Goal: Transaction & Acquisition: Purchase product/service

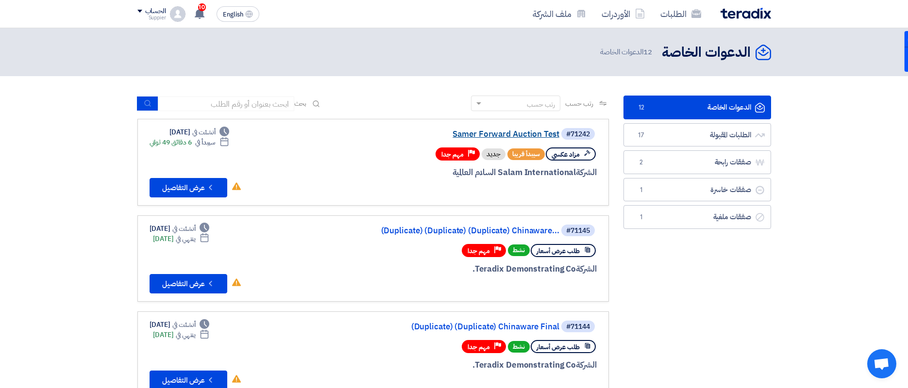
click at [511, 131] on link "Samer Forward Auction Test" at bounding box center [462, 134] width 194 height 9
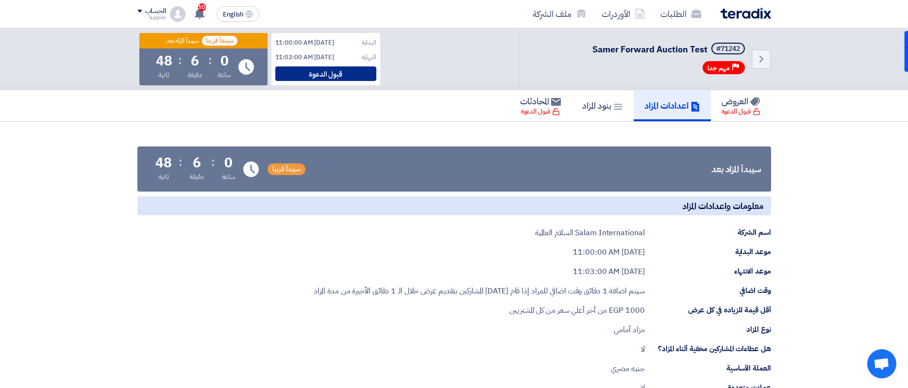
click at [351, 70] on div "قبول الدعوة" at bounding box center [325, 74] width 101 height 15
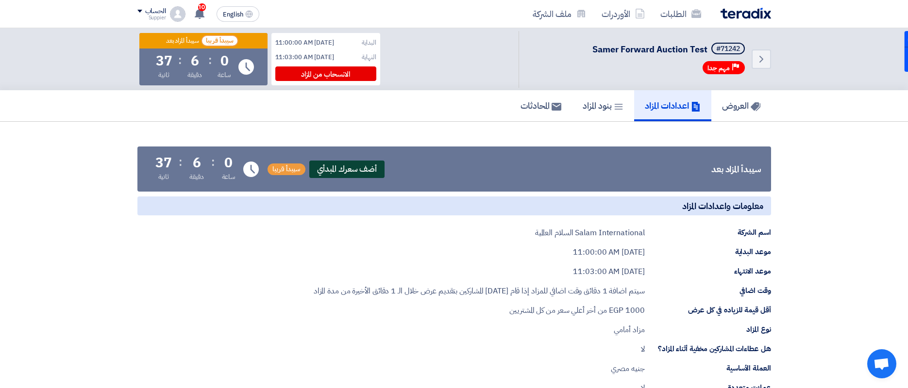
click at [350, 166] on span "أضف سعرك المبدأي" at bounding box center [347, 169] width 76 height 17
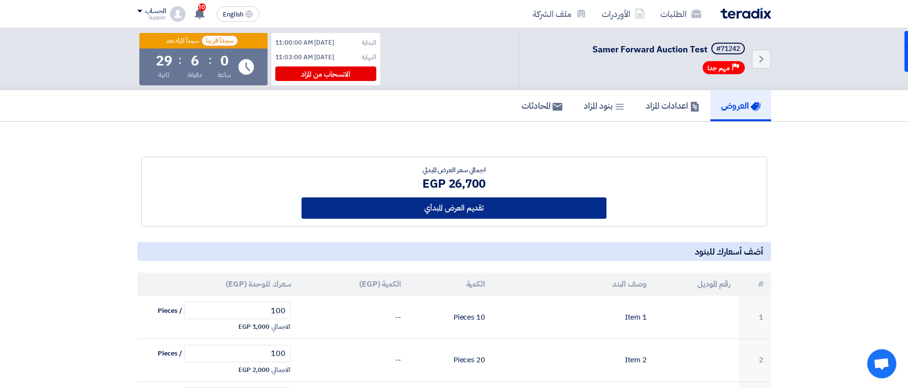
click at [410, 211] on button "تقديم العرض المبدأي" at bounding box center [454, 208] width 305 height 21
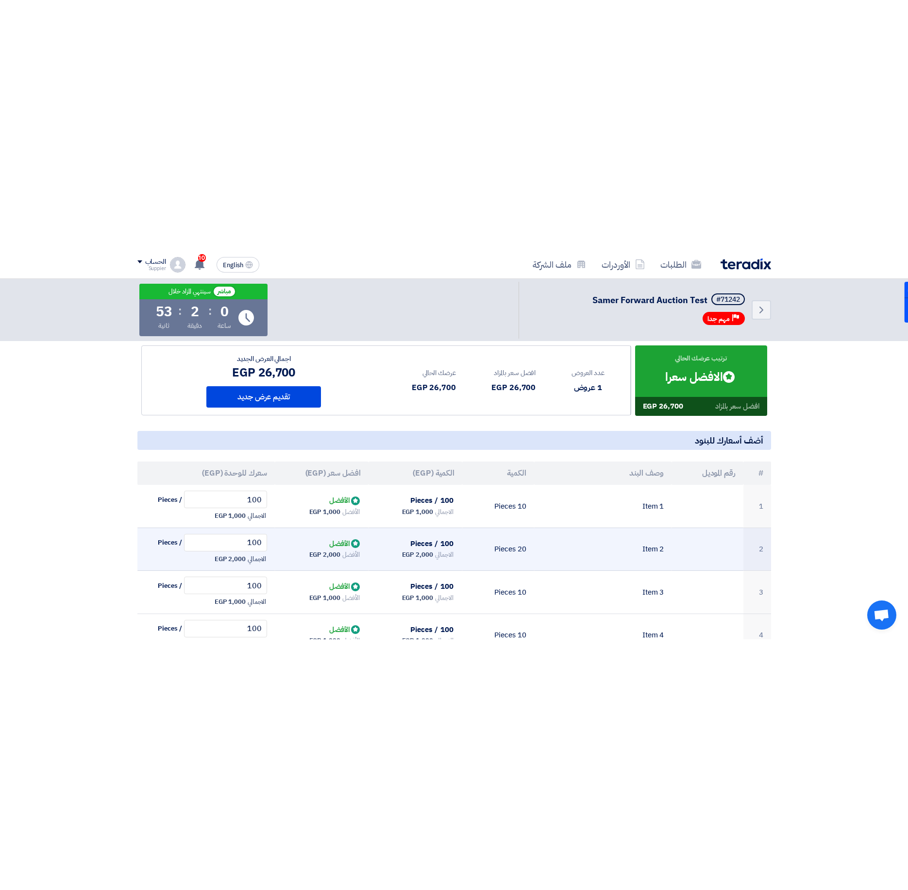
scroll to position [97, 0]
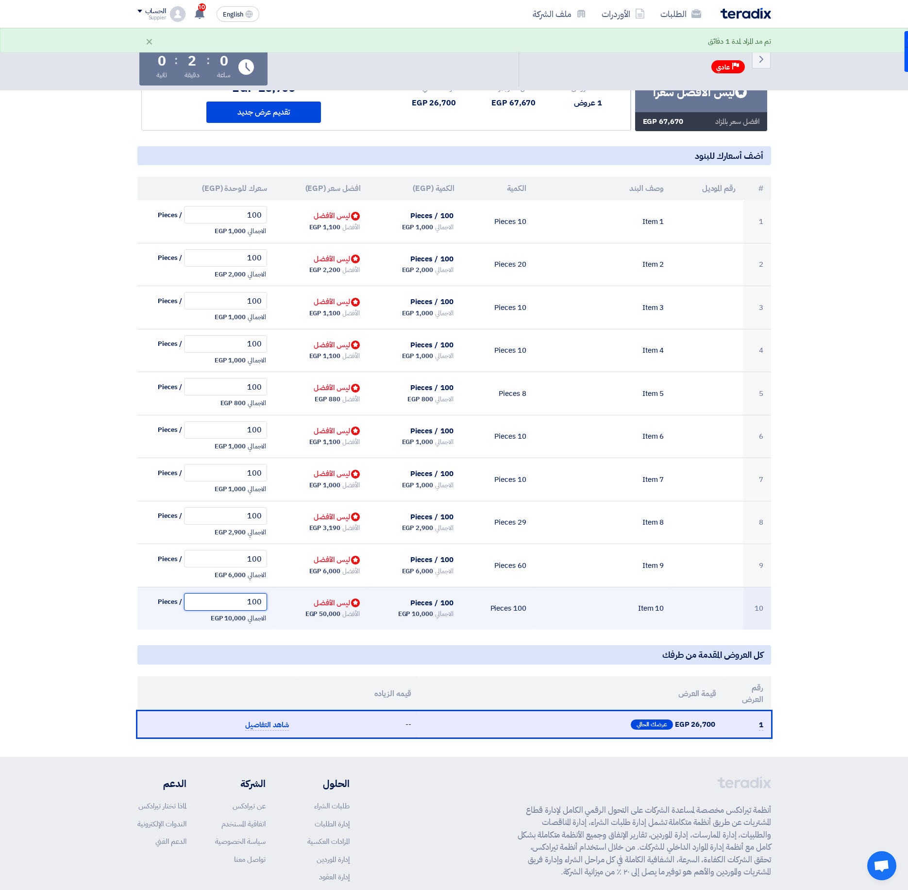
drag, startPoint x: 206, startPoint y: 606, endPoint x: 278, endPoint y: 608, distance: 71.9
click at [278, 388] on tr "10 Item 10 100 Pieces 100 / Pieces الاجمالي 10,000 EGP Bids submitted ليس الأفض…" at bounding box center [454, 608] width 634 height 43
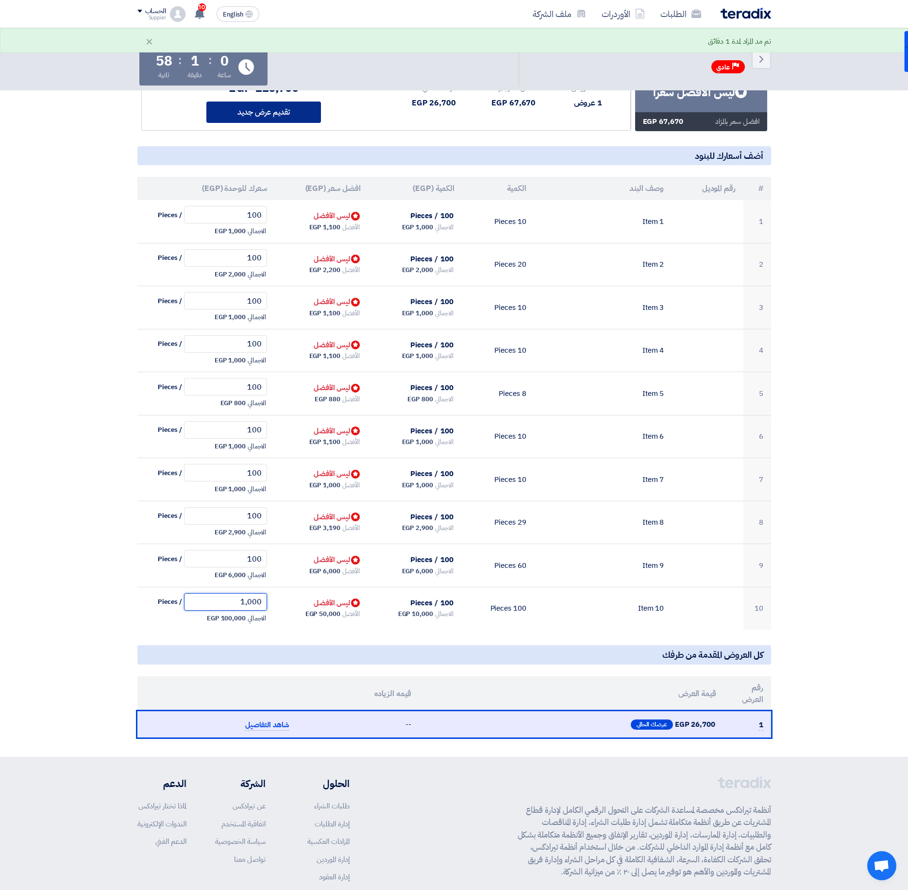
type input "1,000"
click at [284, 119] on button "تقديم عرض جديد" at bounding box center [263, 111] width 115 height 21
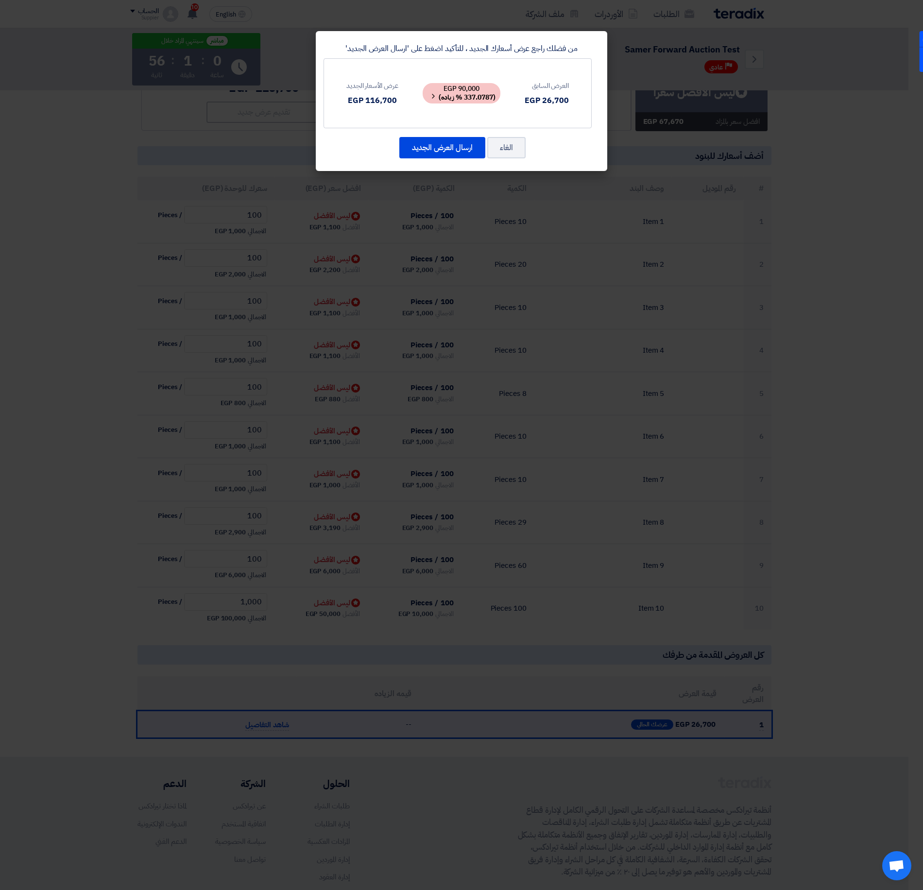
click at [451, 160] on div "من فضلك راجع عرض أسعارك الجديد ، للتأكيد اضغط على 'ارسال العرض الجديد' العرض ال…" at bounding box center [461, 101] width 291 height 140
click at [450, 151] on button "ارسال العرض الجديد" at bounding box center [442, 147] width 86 height 21
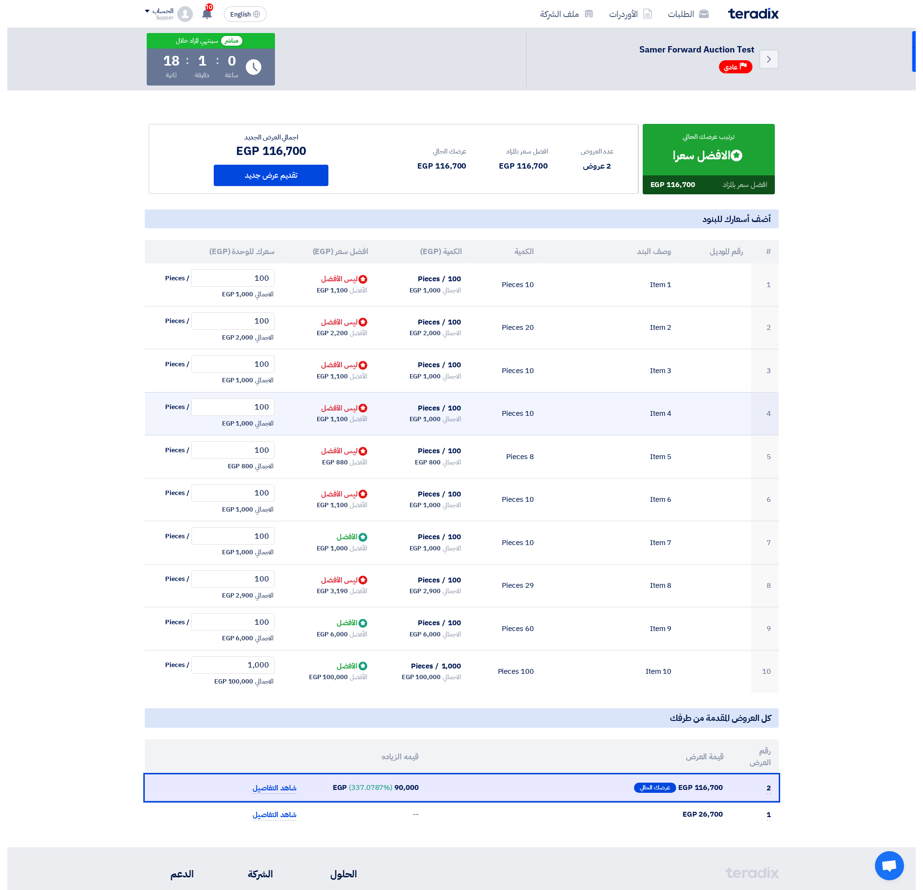
scroll to position [0, 0]
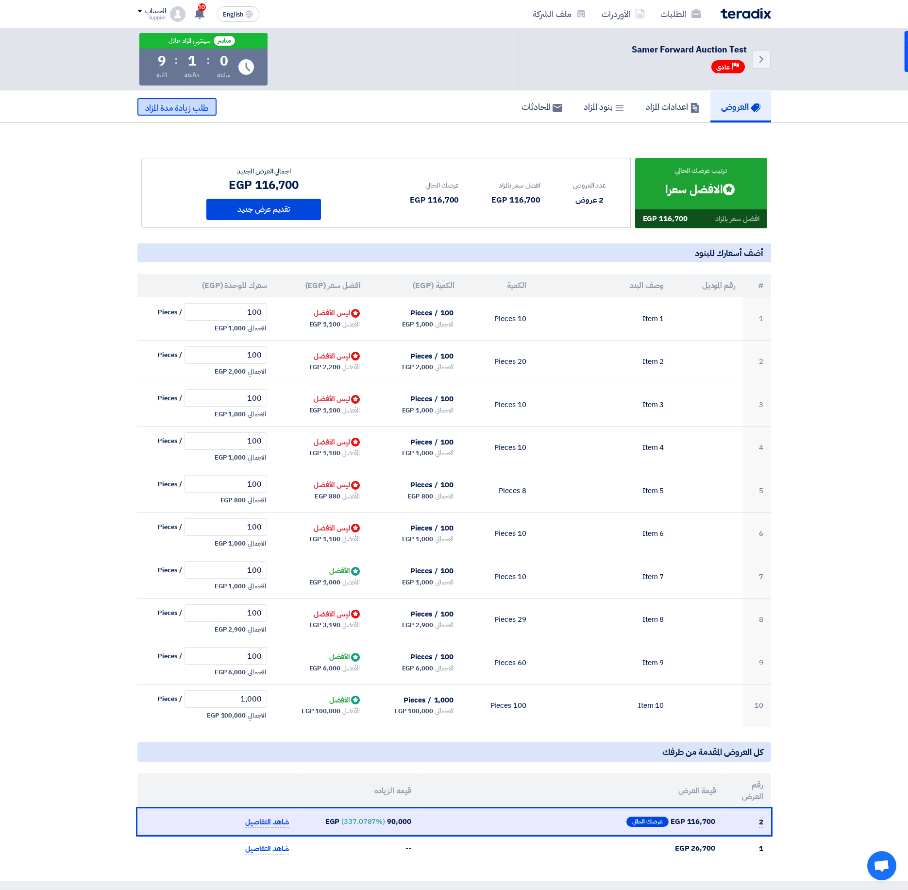
click at [180, 111] on span "طلب زيادة مدة المزاد" at bounding box center [177, 108] width 64 height 12
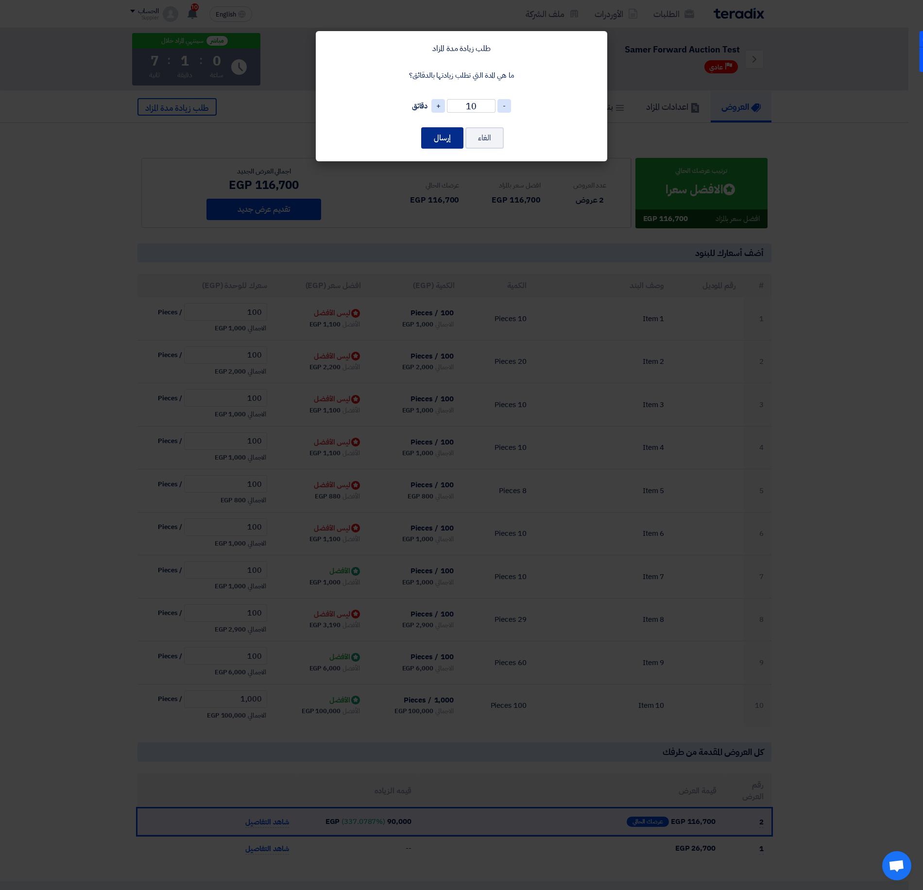
click at [427, 139] on button "إرسال" at bounding box center [442, 137] width 42 height 21
